Goal: Obtain resource: Download file/media

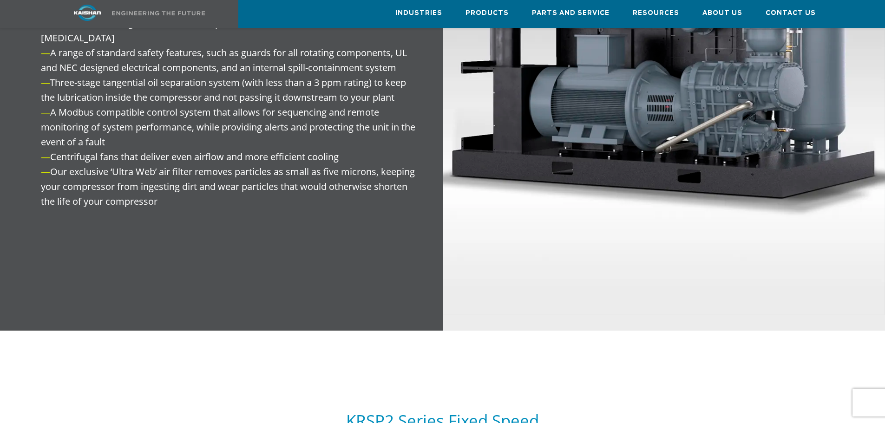
scroll to position [1207, 0]
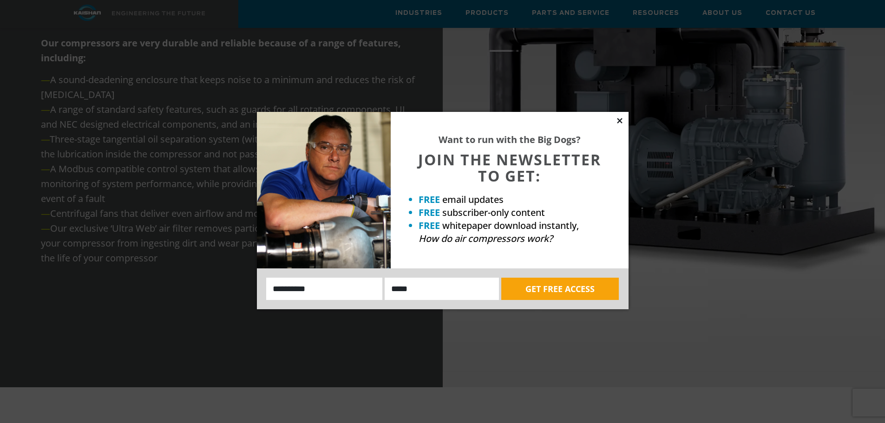
click at [618, 123] on icon at bounding box center [619, 120] width 5 height 5
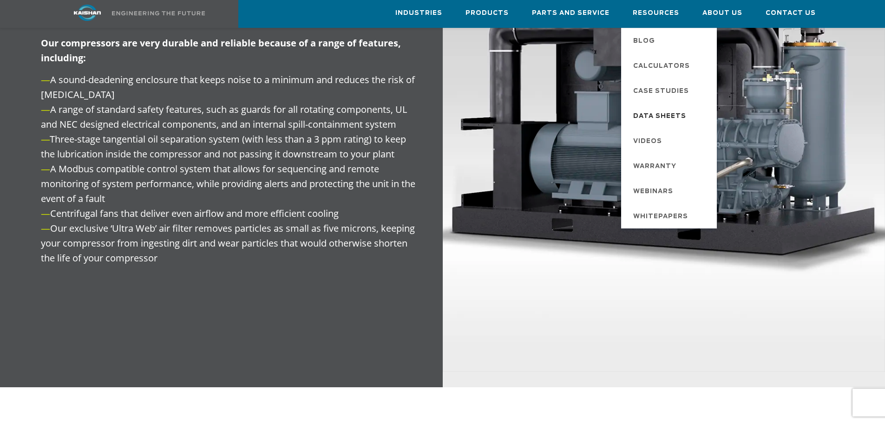
click at [668, 116] on span "Data Sheets" at bounding box center [659, 117] width 53 height 16
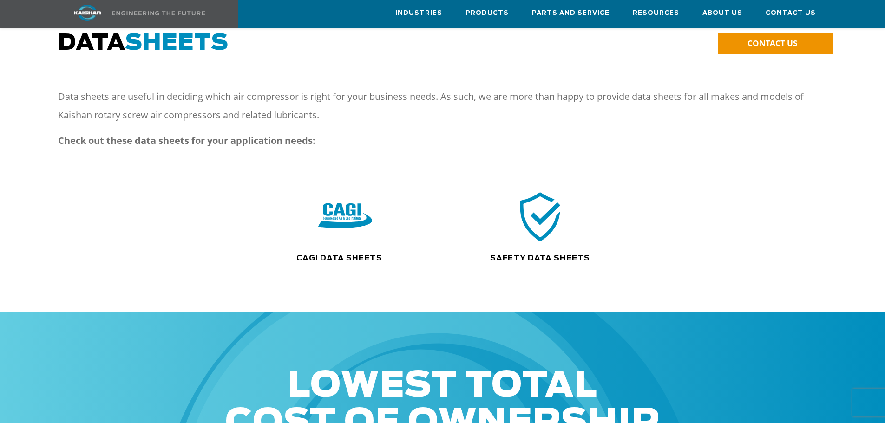
scroll to position [139, 0]
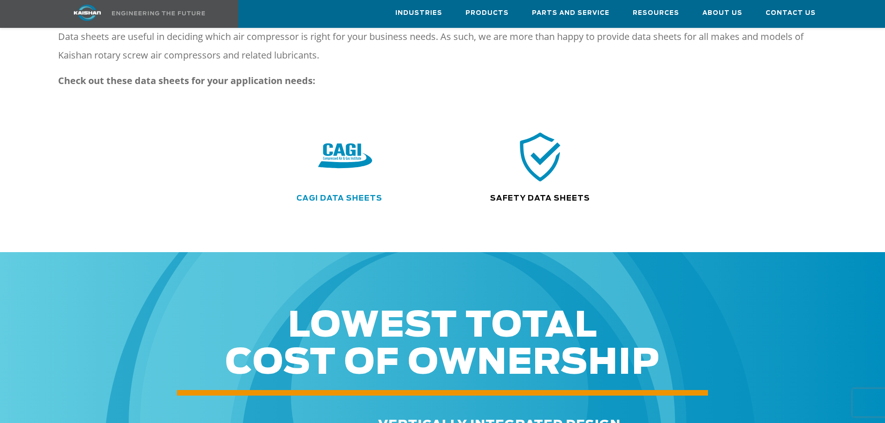
click at [339, 195] on link "CAGI Data Sheets" at bounding box center [339, 198] width 86 height 7
click at [534, 195] on link "Safety Data Sheets" at bounding box center [540, 198] width 100 height 7
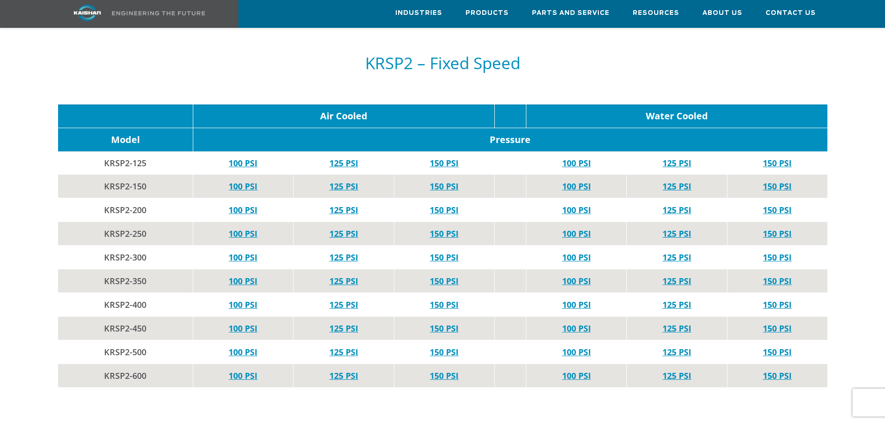
scroll to position [2508, 0]
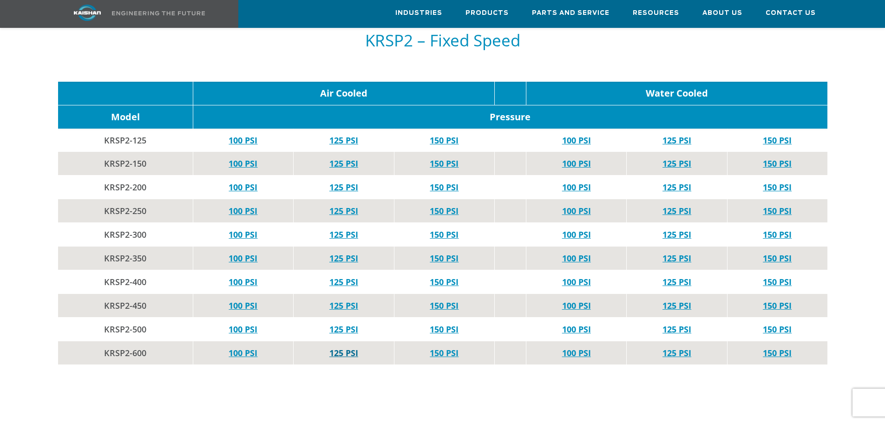
click at [345, 347] on link "125 PSI" at bounding box center [343, 352] width 29 height 11
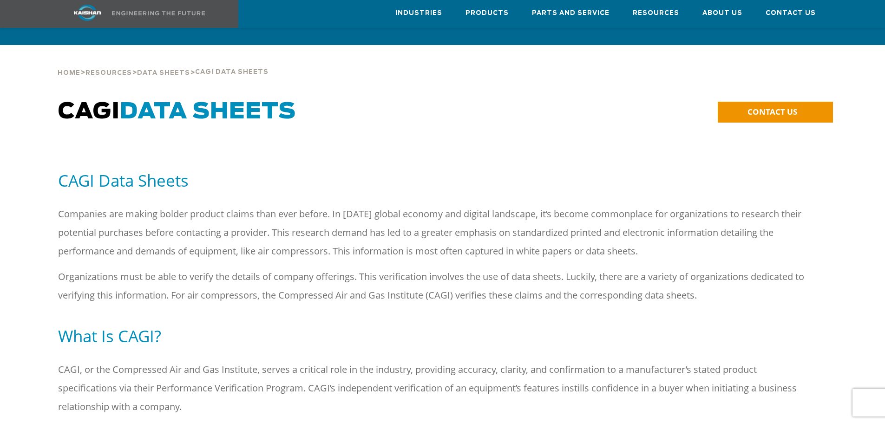
scroll to position [0, 0]
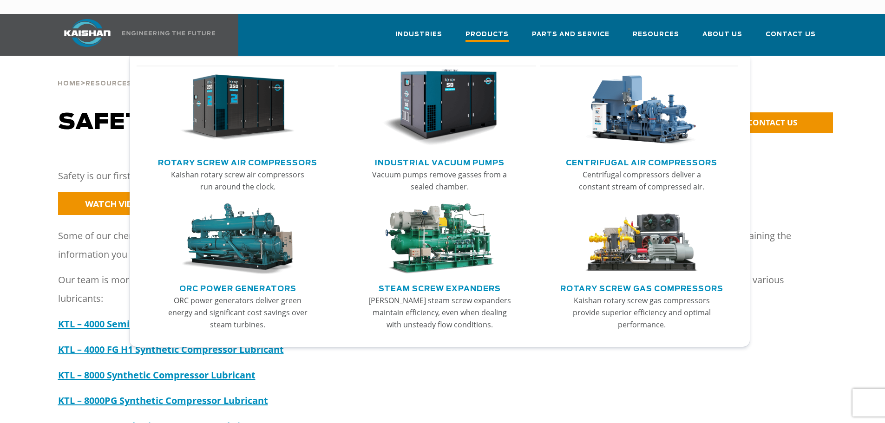
click at [497, 29] on span "Products" at bounding box center [486, 35] width 43 height 13
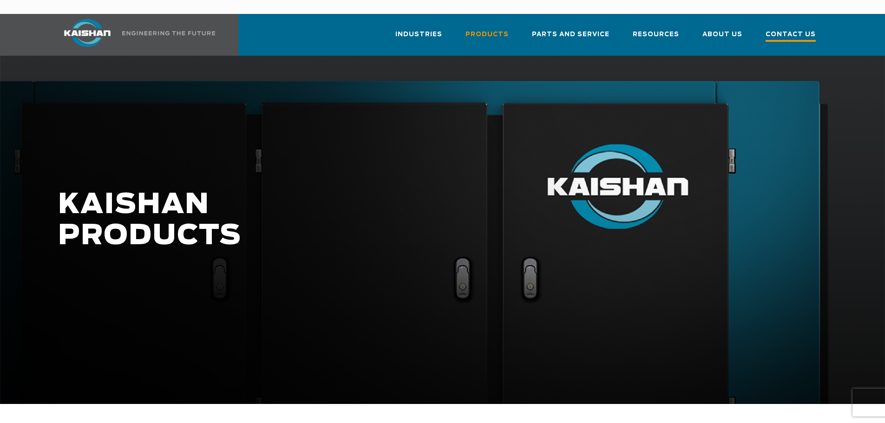
click at [790, 29] on span "Contact Us" at bounding box center [790, 35] width 50 height 13
